Goal: Task Accomplishment & Management: Use online tool/utility

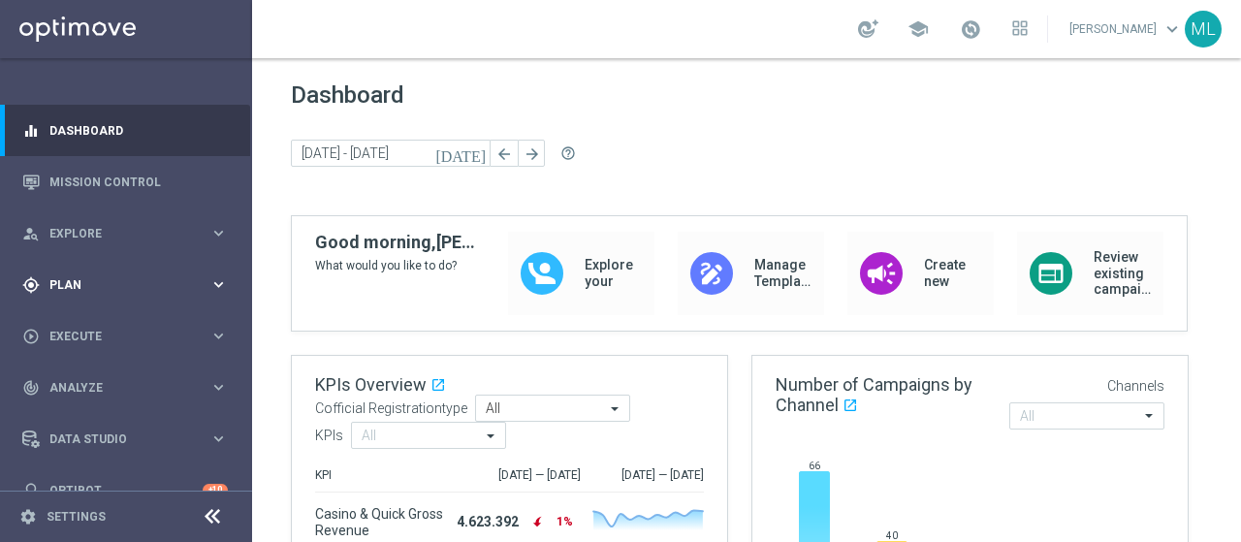
click at [68, 276] on div "gps_fixed Plan" at bounding box center [115, 284] width 187 height 17
click at [90, 327] on link "Target Groups" at bounding box center [125, 325] width 151 height 16
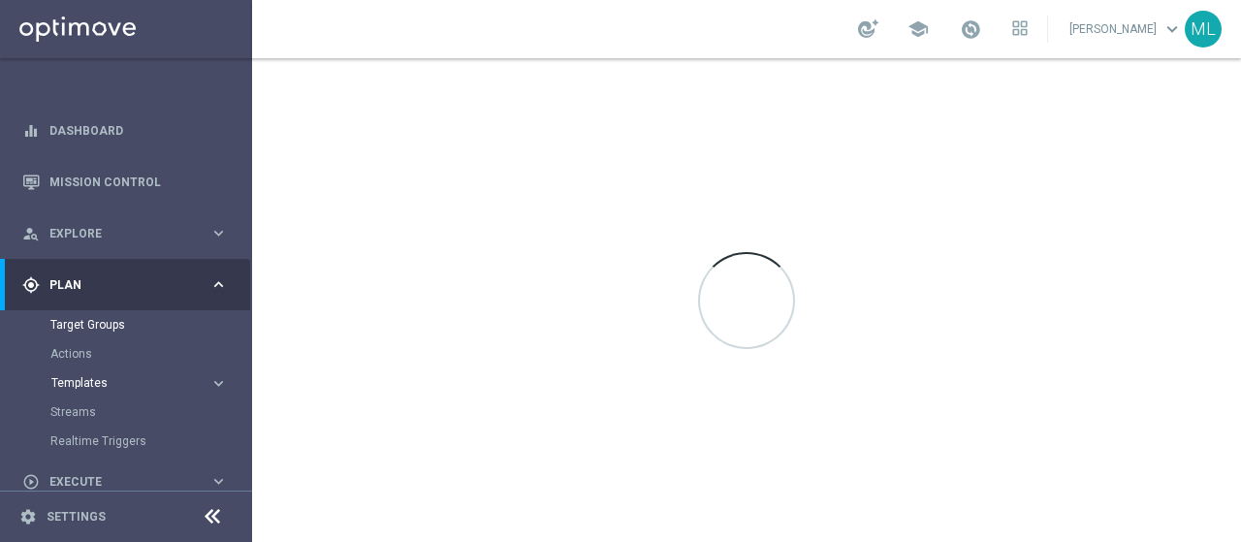
click at [65, 385] on span "Templates" at bounding box center [120, 383] width 139 height 12
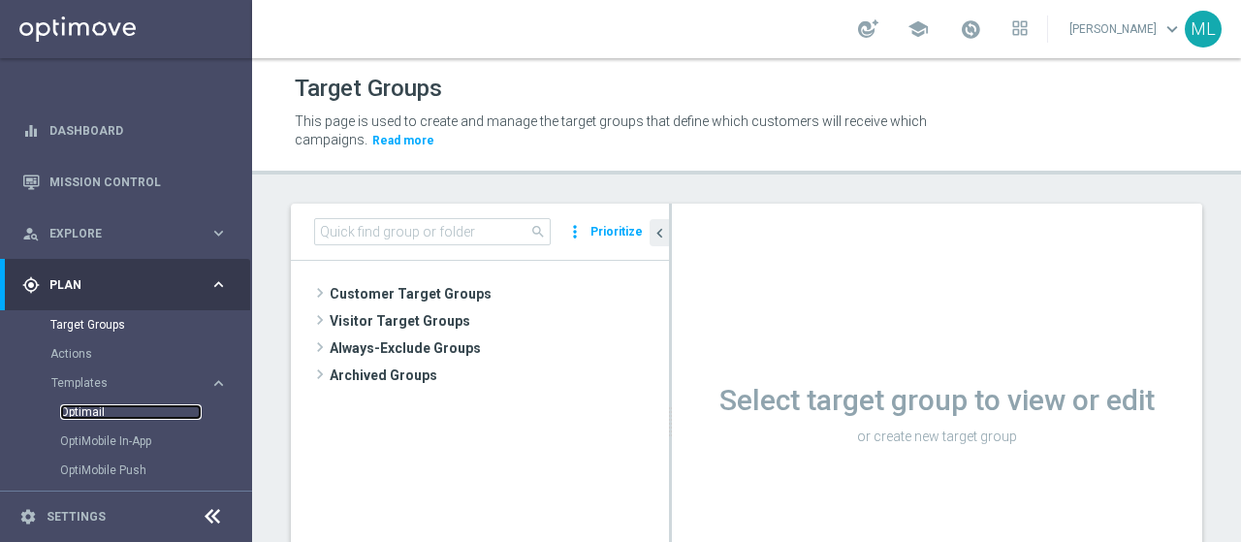
click at [89, 417] on link "Optimail" at bounding box center [131, 412] width 142 height 16
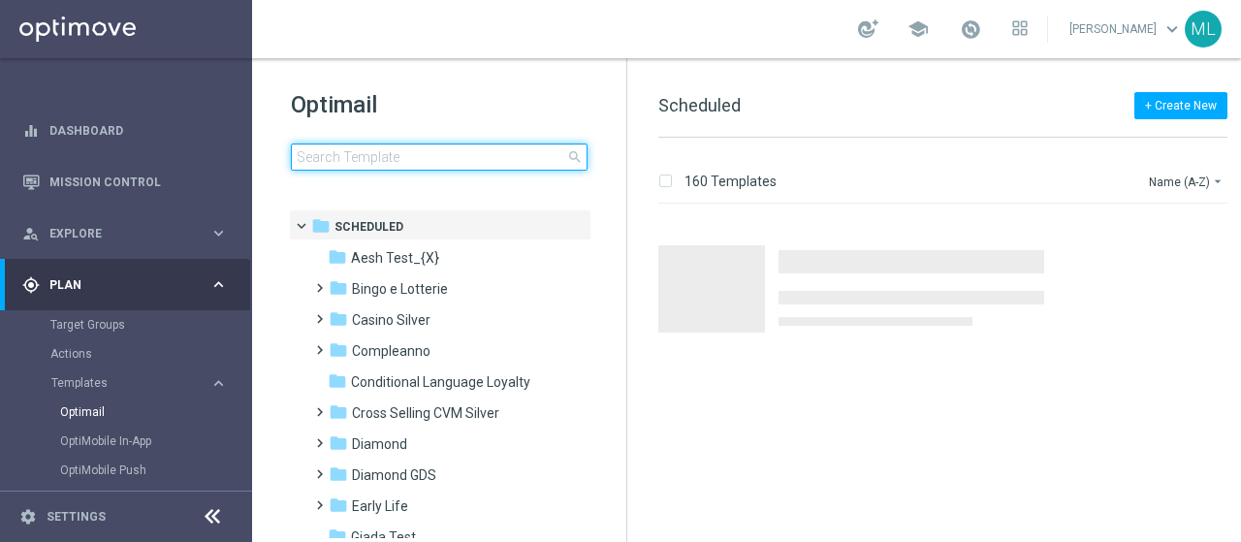
click at [389, 164] on input at bounding box center [439, 156] width 297 height 27
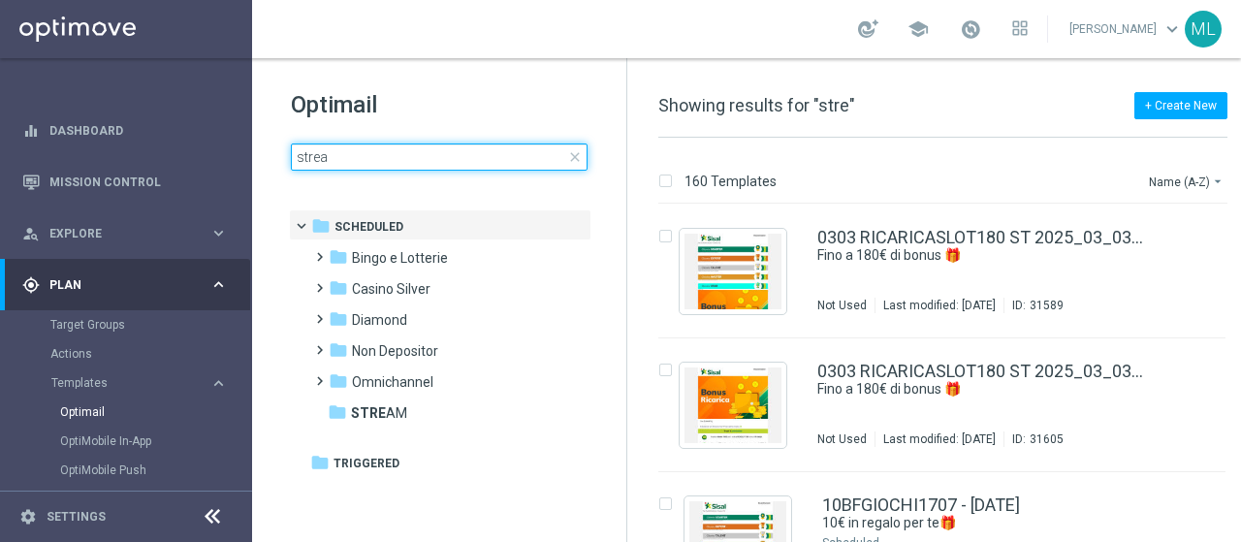
type input "stream"
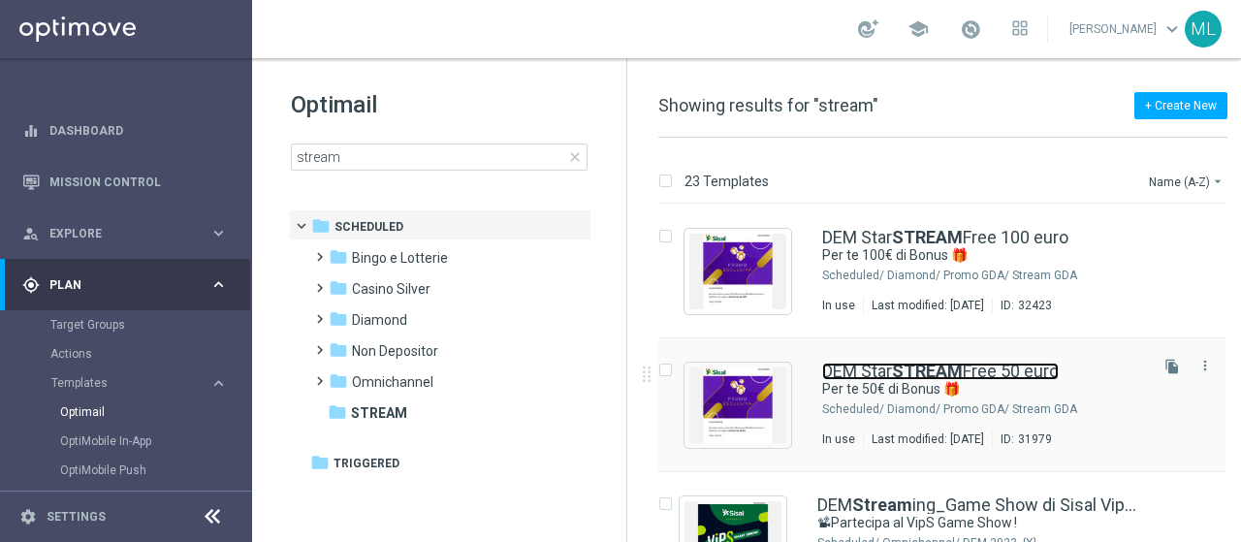
click at [854, 368] on link "DEM Star STREAM Free 50 euro" at bounding box center [940, 371] width 237 height 17
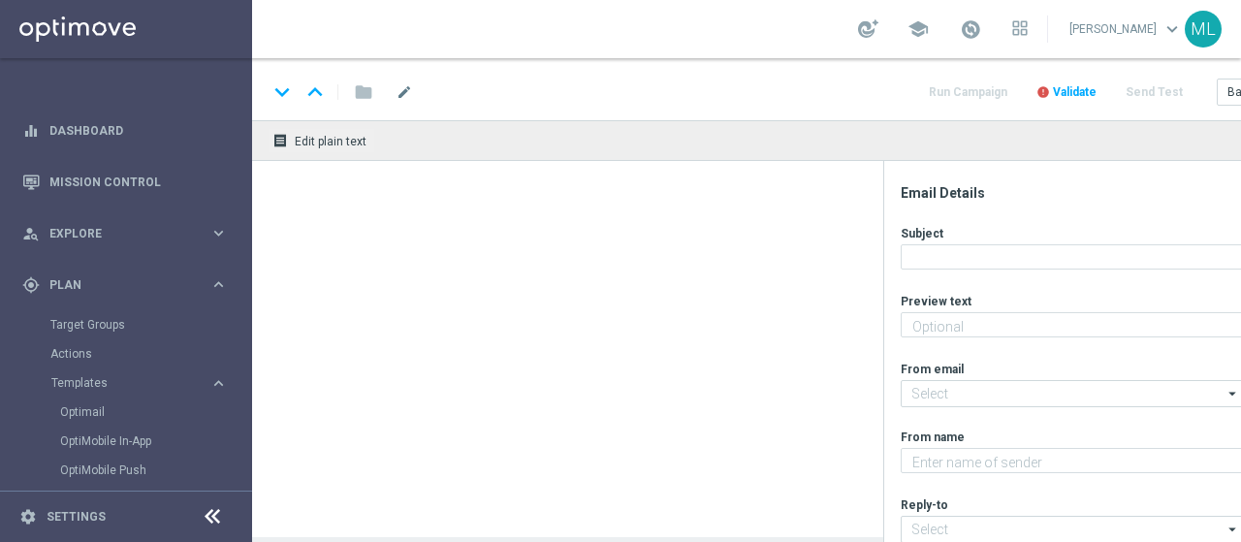
type textarea "Un regalo per te!"
type input "[EMAIL_ADDRESS][DOMAIN_NAME]"
type textarea "Sisal"
type input "[EMAIL_ADDRESS][DOMAIN_NAME]"
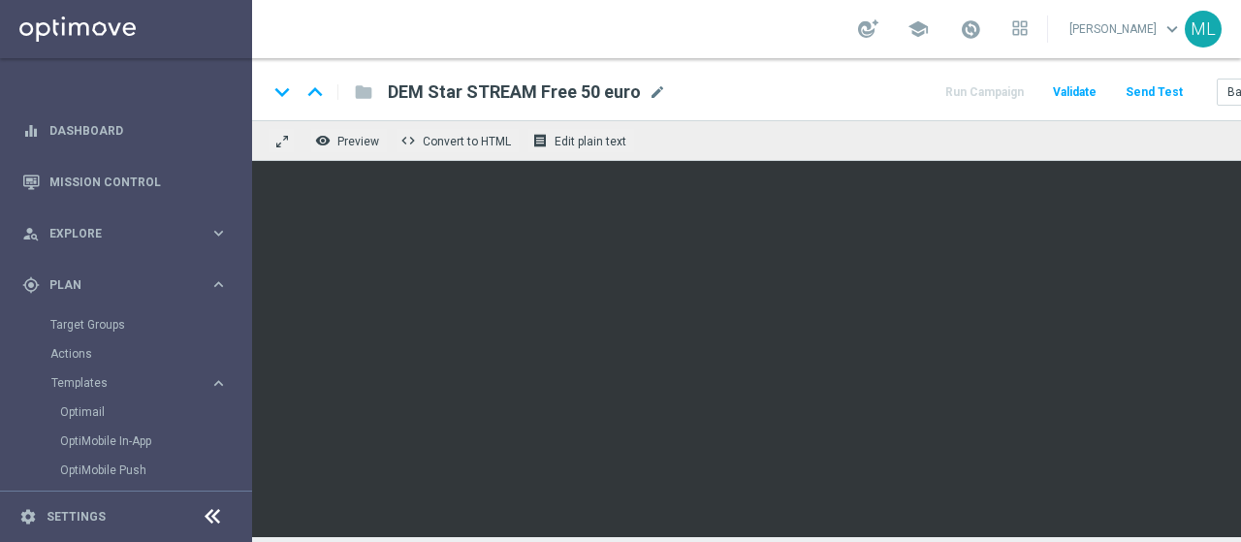
click at [903, 142] on div "remove_red_eye Preview code Convert to HTML receipt Edit plain text" at bounding box center [767, 140] width 1030 height 41
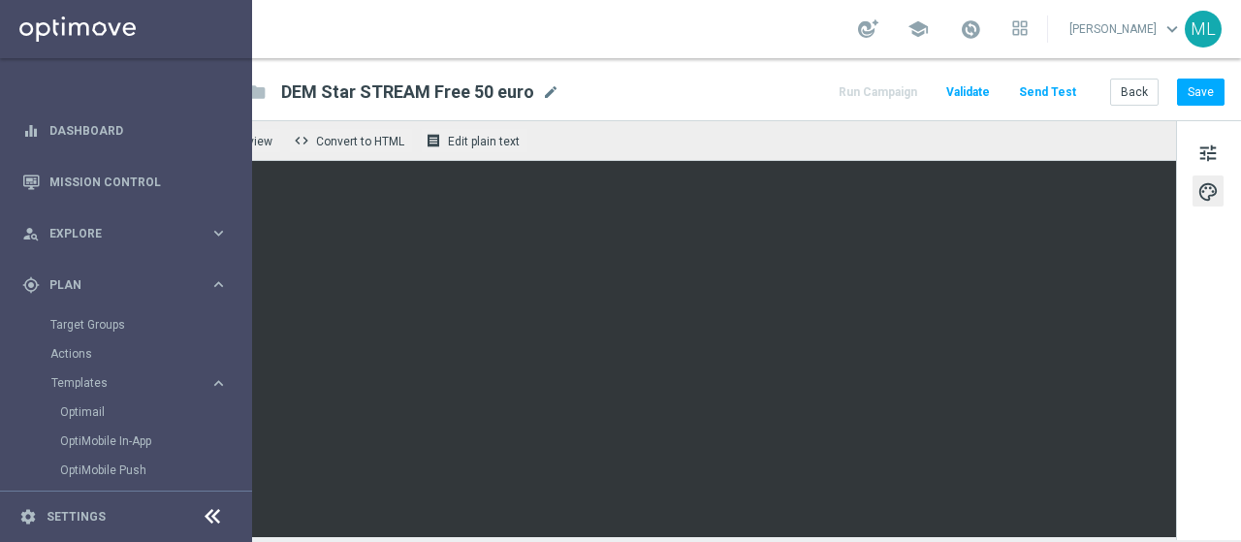
scroll to position [0, 121]
click at [1186, 91] on button "Save" at bounding box center [1200, 92] width 47 height 27
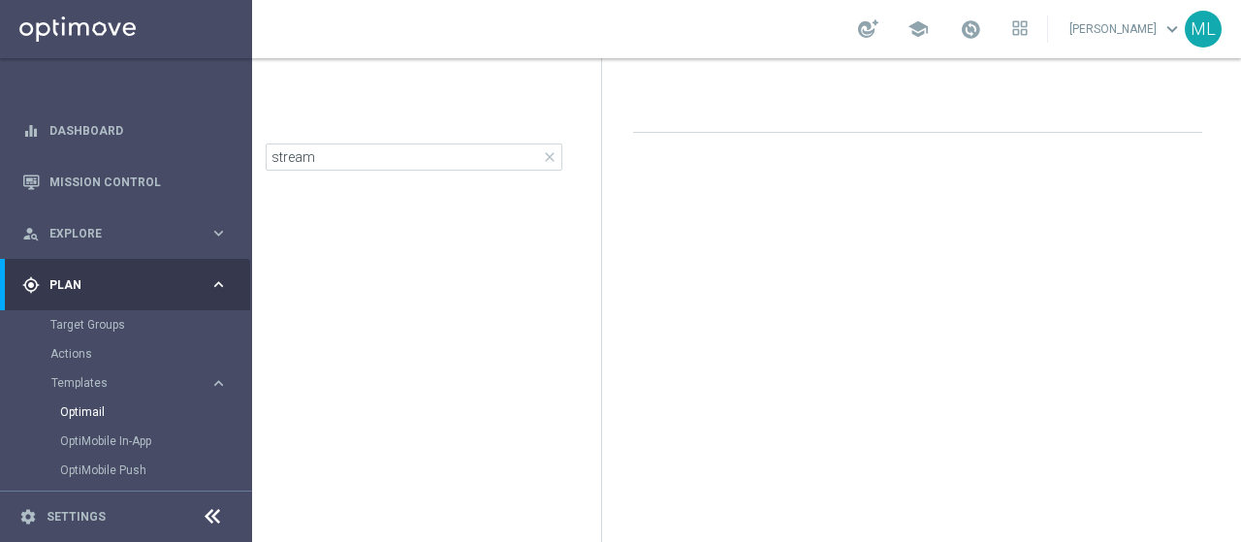
scroll to position [0, 25]
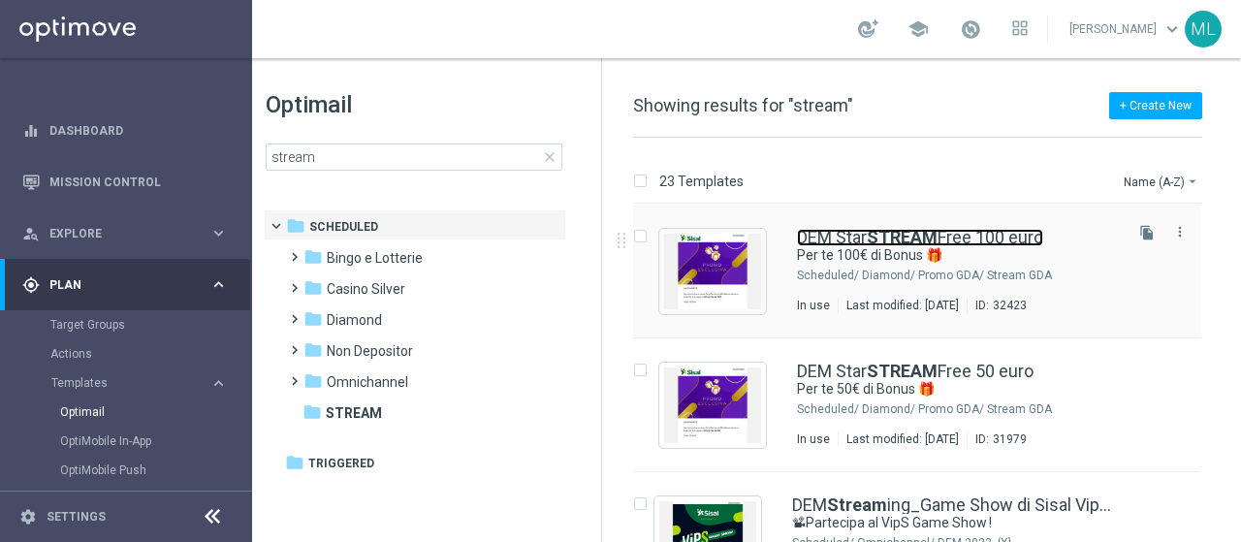
click at [891, 238] on b "STREAM" at bounding box center [902, 237] width 71 height 20
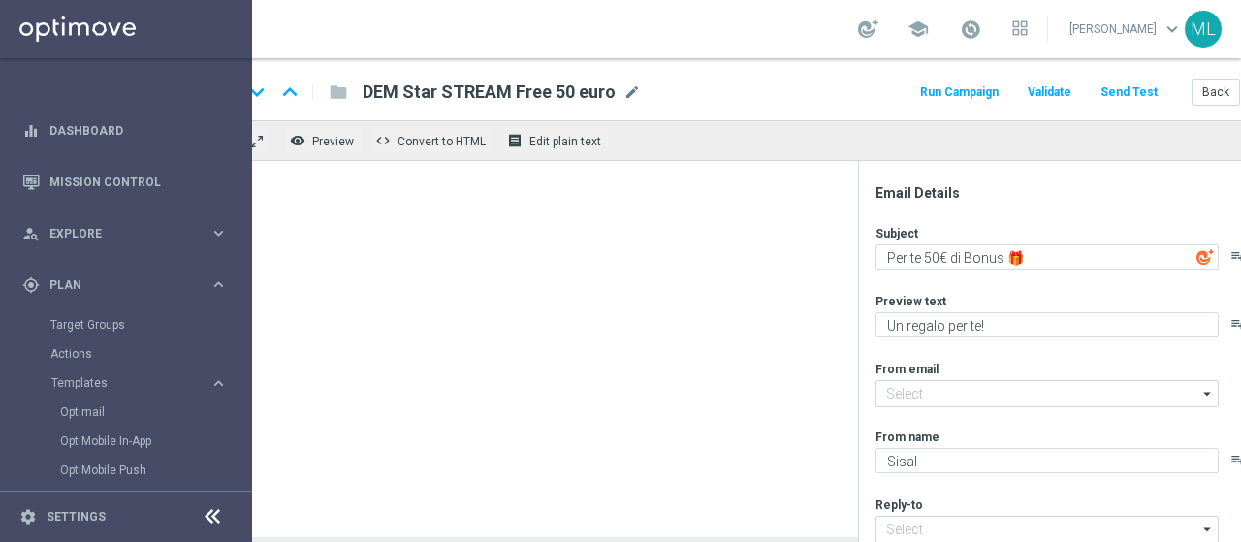
type textarea "Per te 100€ di Bonus 🎁"
type input "[EMAIL_ADDRESS][DOMAIN_NAME]"
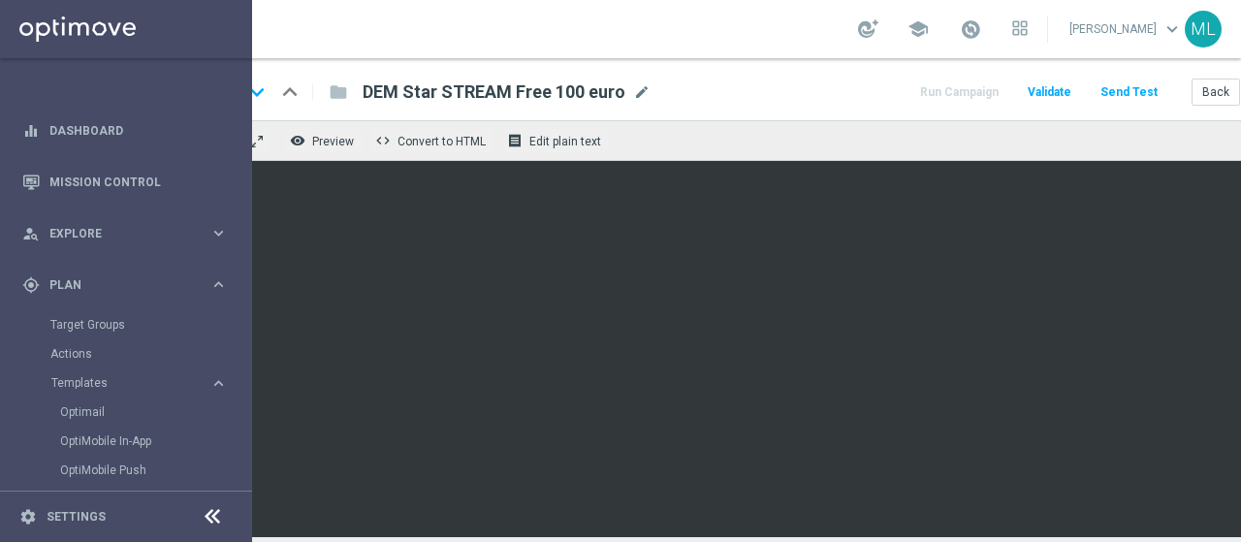
scroll to position [0, 121]
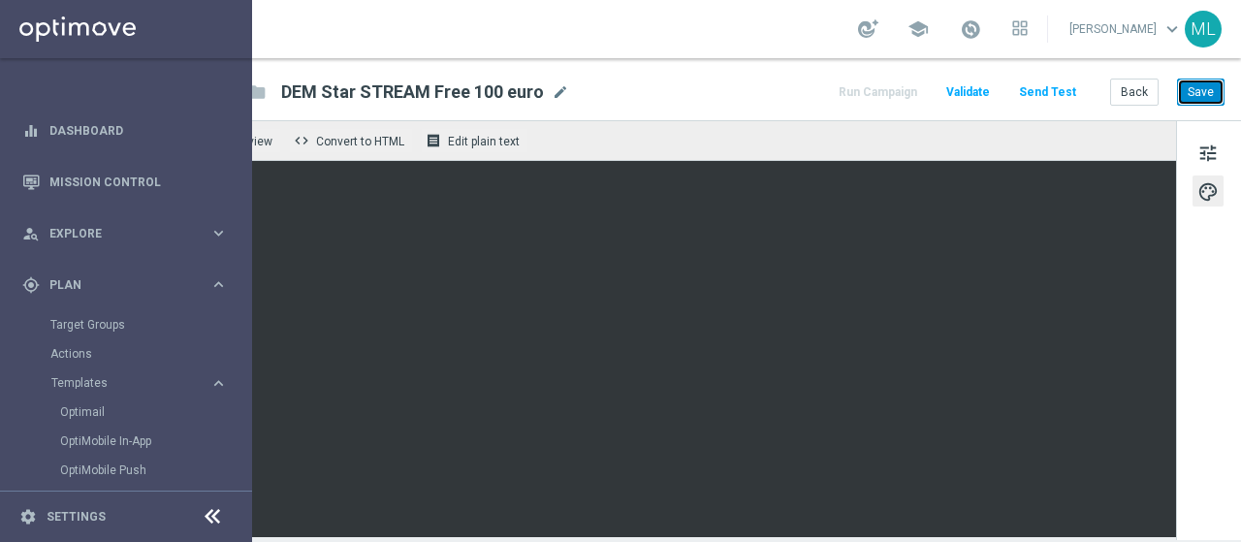
click at [1177, 100] on button "Save" at bounding box center [1200, 92] width 47 height 27
click at [960, 30] on span at bounding box center [970, 28] width 21 height 21
